Goal: Register for event/course

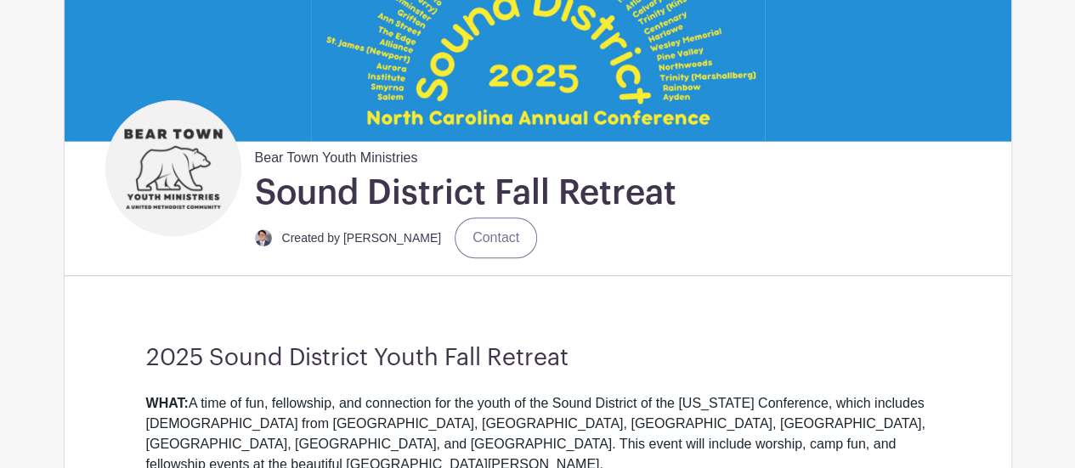
scroll to position [340, 0]
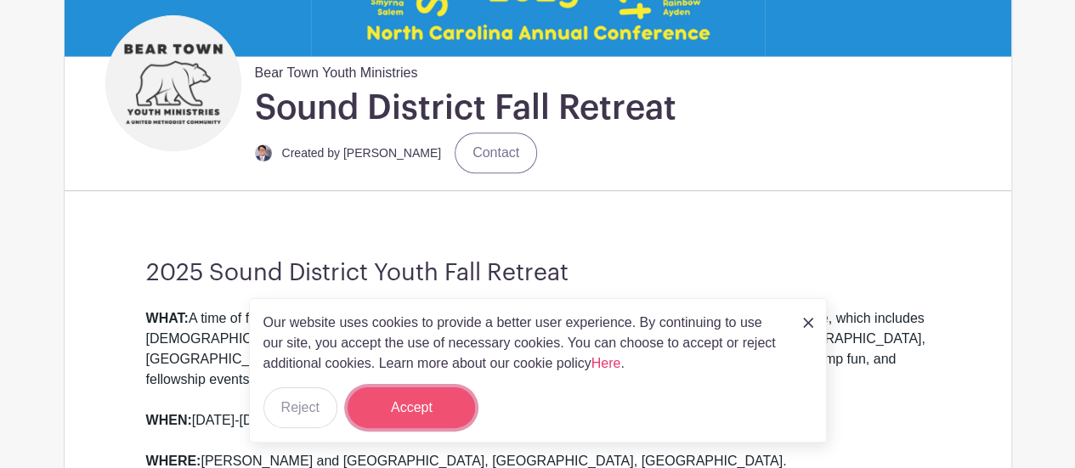
click at [440, 408] on button "Accept" at bounding box center [411, 407] width 127 height 41
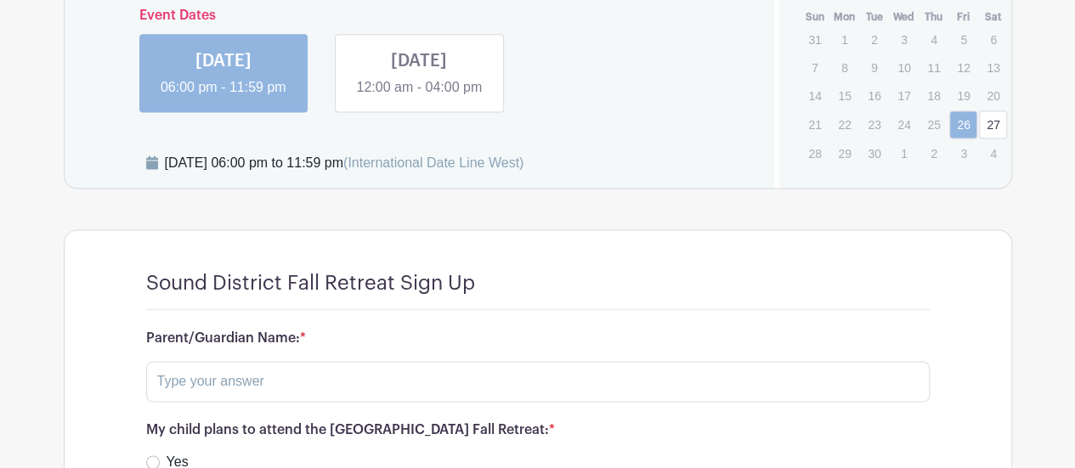
scroll to position [1189, 0]
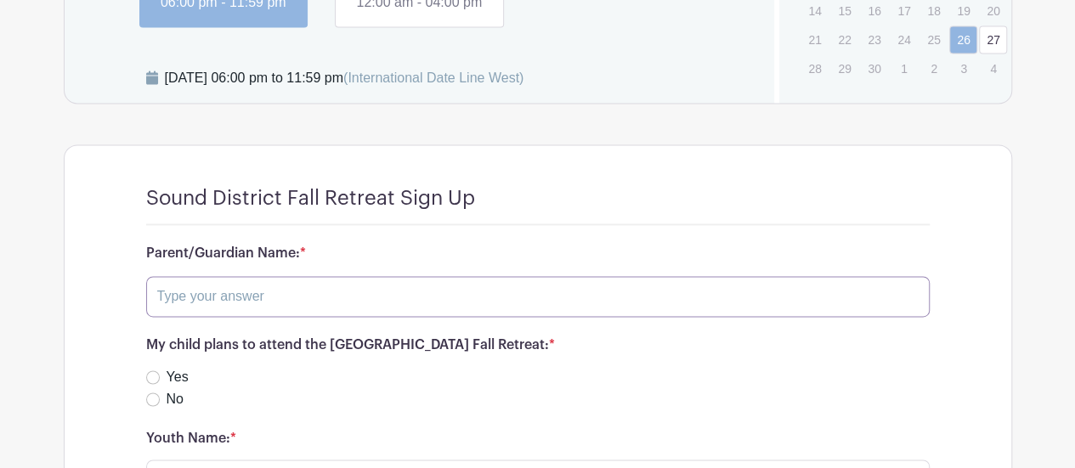
click at [314, 276] on input "text" at bounding box center [537, 296] width 783 height 41
type input "[PERSON_NAME]"
click at [156, 370] on input "Yes" at bounding box center [153, 377] width 14 height 14
radio input "true"
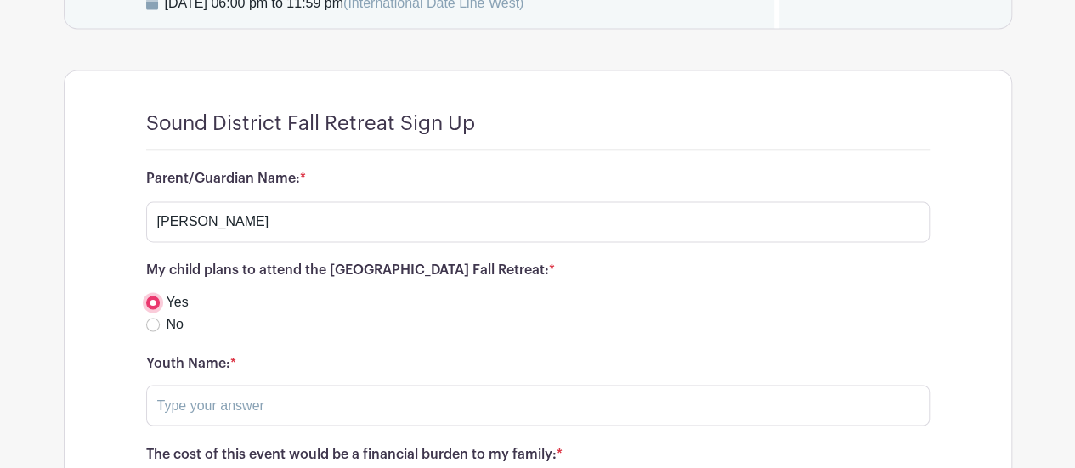
scroll to position [1359, 0]
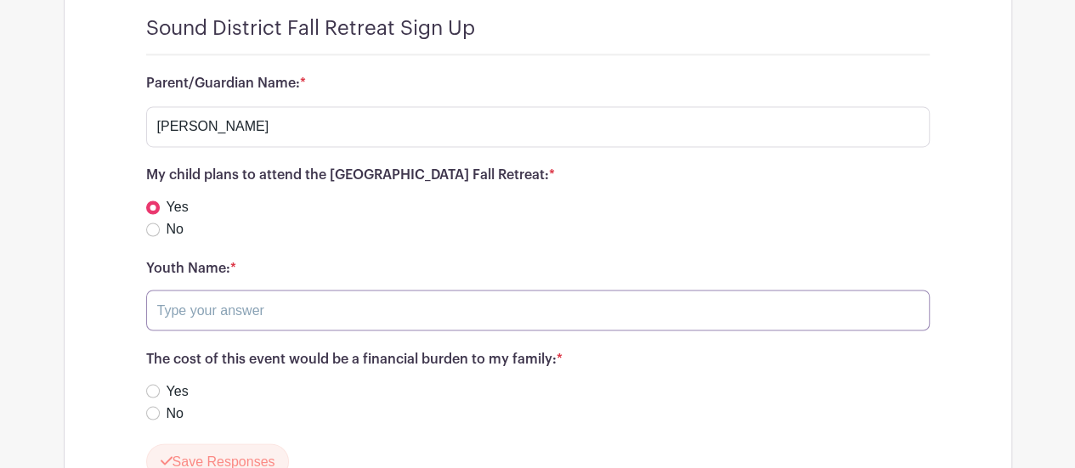
click at [241, 290] on input "text" at bounding box center [537, 310] width 783 height 41
type input "[PERSON_NAME]"
click at [163, 403] on div "No" at bounding box center [537, 413] width 783 height 20
click at [151, 406] on input "No" at bounding box center [153, 413] width 14 height 14
radio input "true"
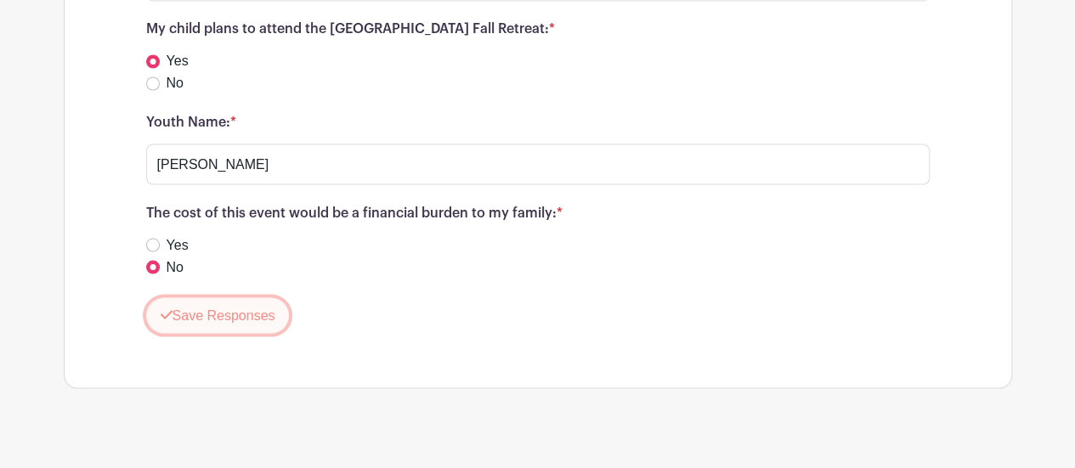
click at [270, 297] on button "Save Responses" at bounding box center [218, 315] width 144 height 36
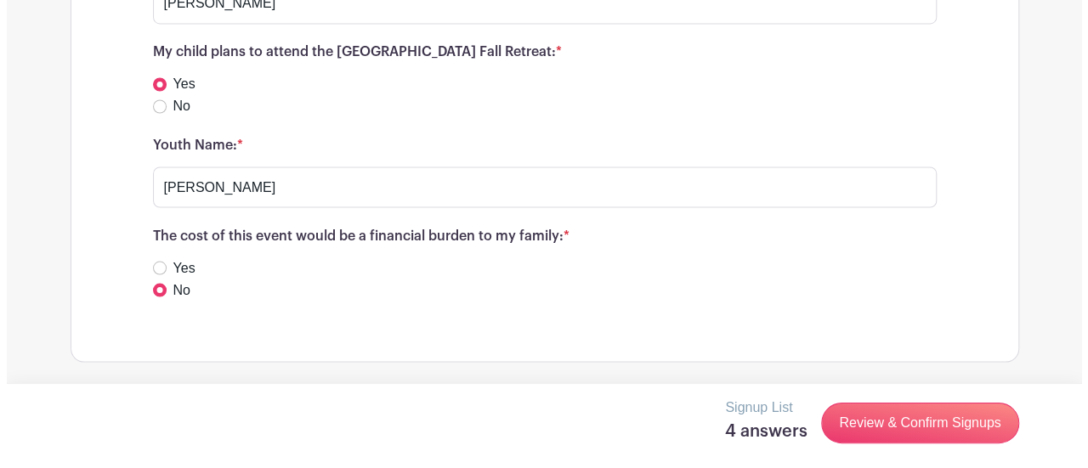
scroll to position [1457, 0]
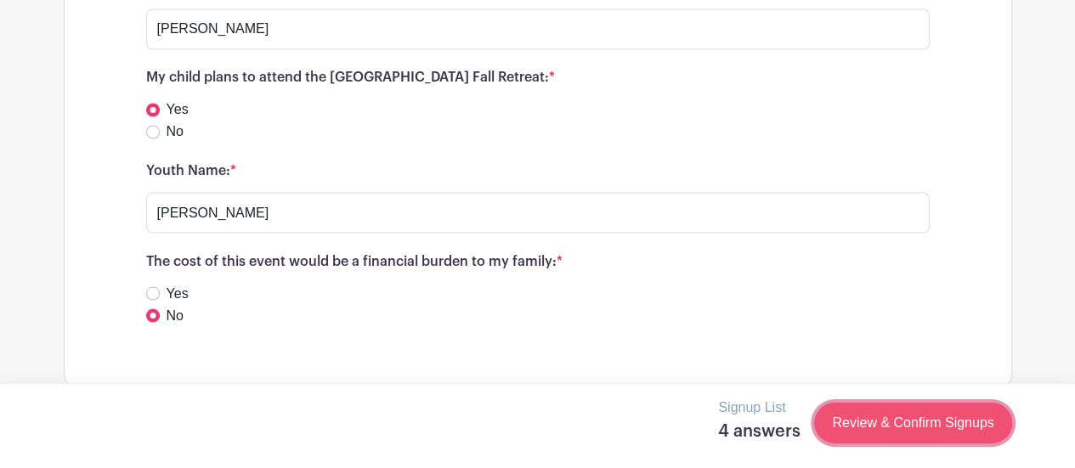
click at [933, 429] on link "Review & Confirm Signups" at bounding box center [912, 423] width 197 height 41
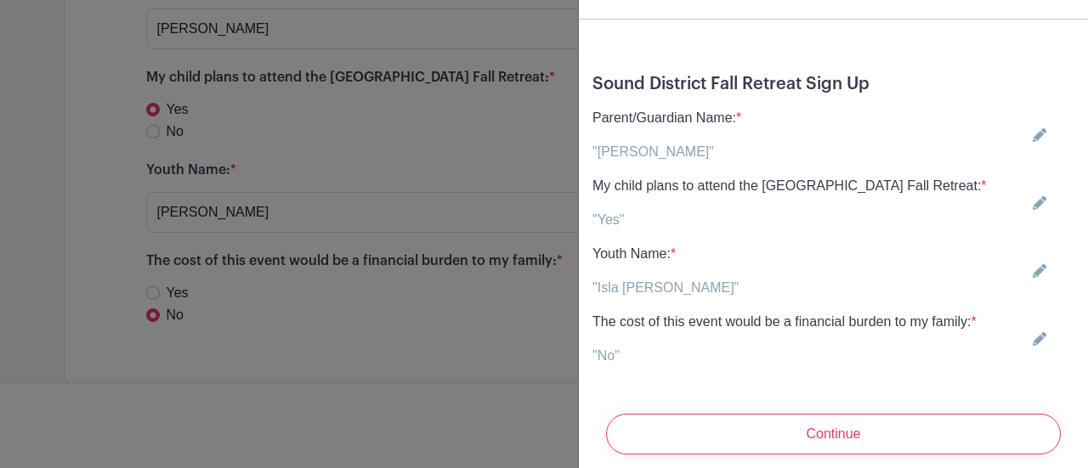
scroll to position [93, 0]
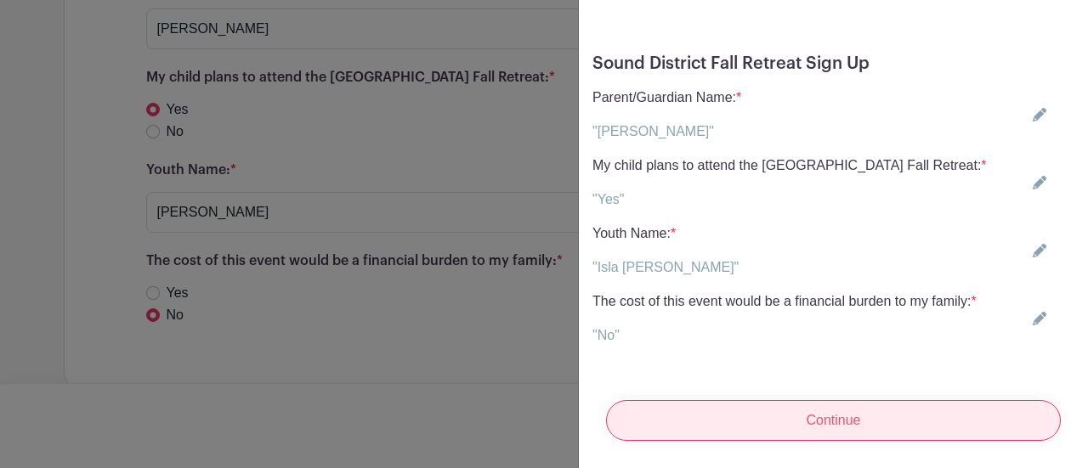
click at [884, 425] on input "Continue" at bounding box center [833, 420] width 455 height 41
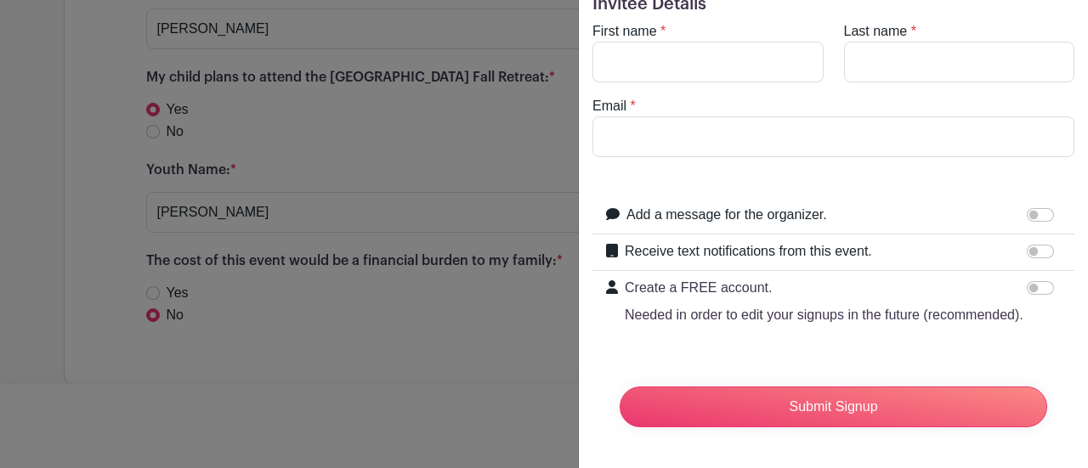
scroll to position [0, 0]
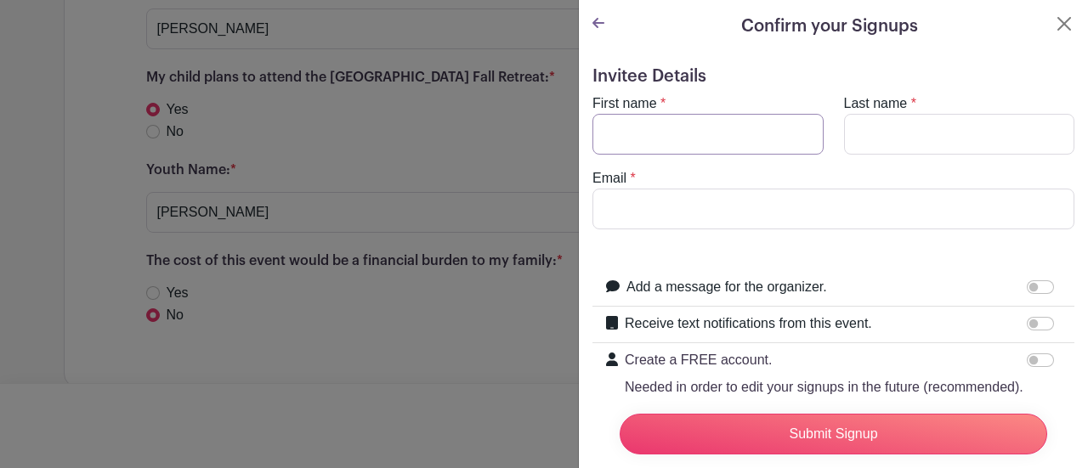
click at [757, 125] on input "First name" at bounding box center [707, 134] width 231 height 41
type input "Isla"
type input "[PERSON_NAME]"
type input "[EMAIL_ADDRESS][DOMAIN_NAME]"
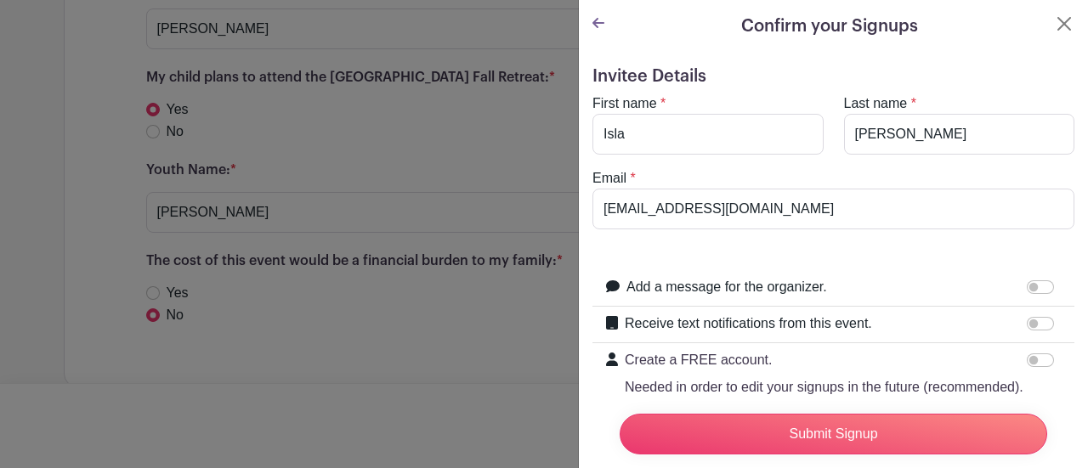
click at [894, 257] on form "Invitee Details First name * [GEOGRAPHIC_DATA] Last name * [PERSON_NAME] Email …" at bounding box center [833, 289] width 482 height 447
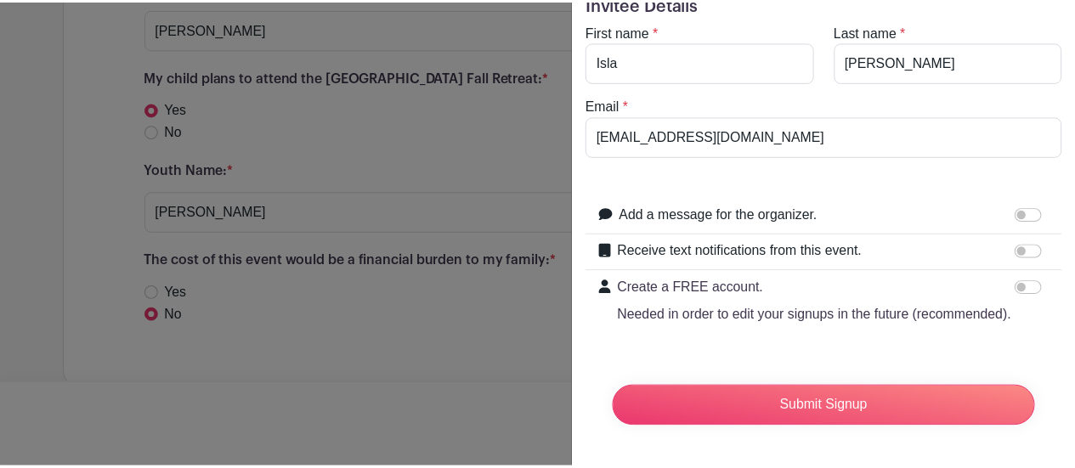
scroll to position [103, 0]
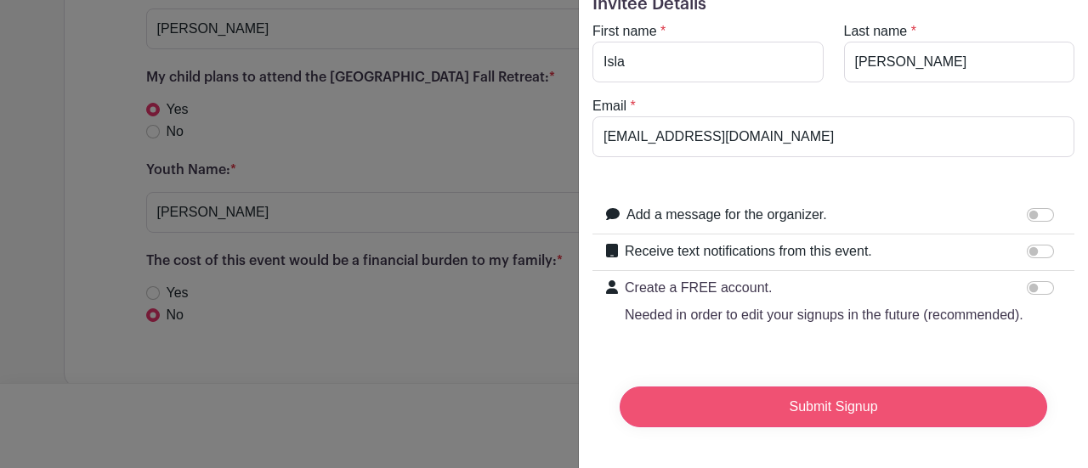
click at [850, 404] on input "Submit Signup" at bounding box center [832, 407] width 427 height 41
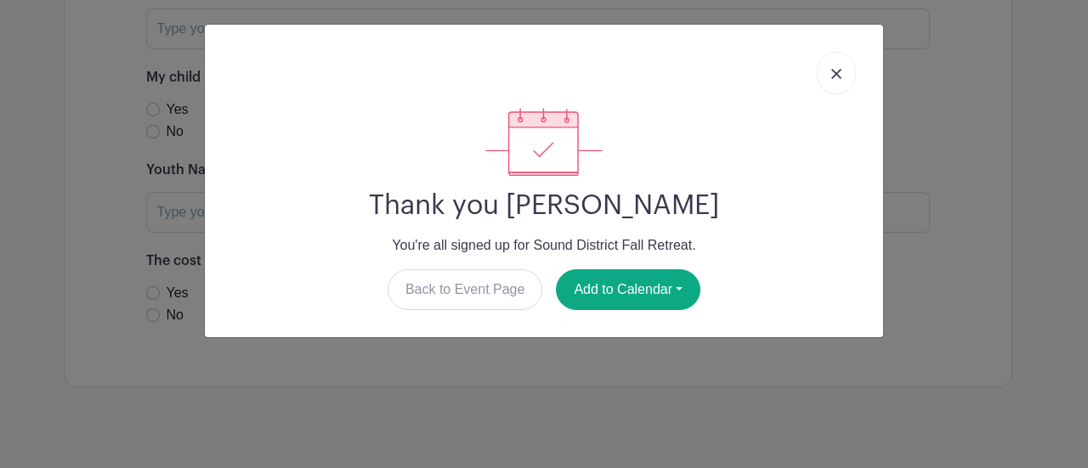
click at [845, 71] on link at bounding box center [836, 73] width 39 height 42
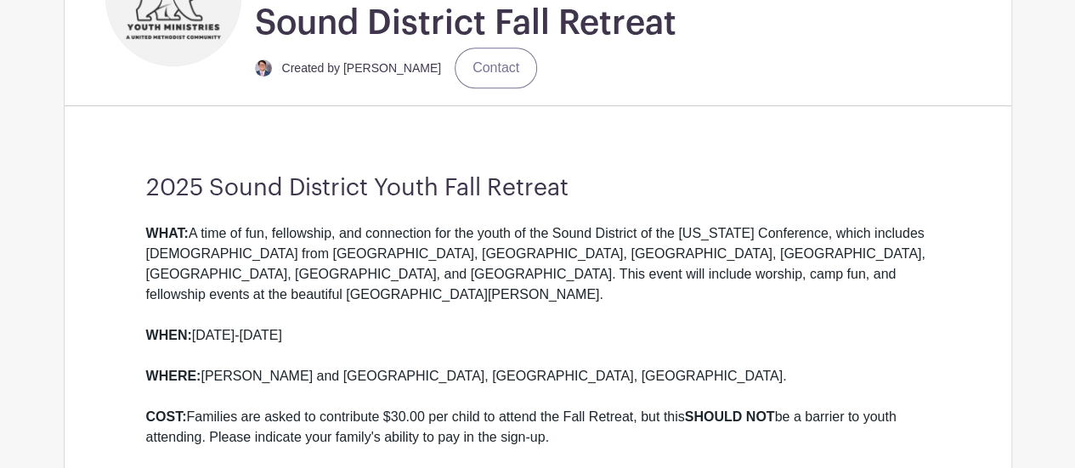
scroll to position [0, 0]
